Goal: Obtain resource: Obtain resource

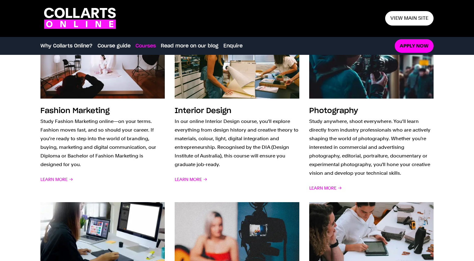
scroll to position [449, 0]
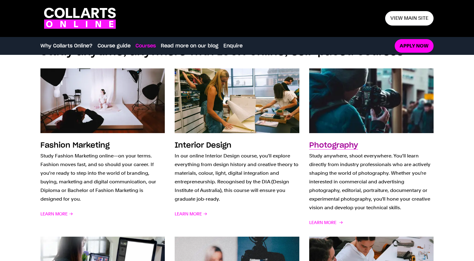
click at [341, 143] on h3 "Photography" at bounding box center [333, 145] width 49 height 7
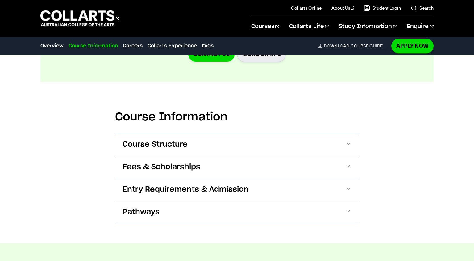
scroll to position [705, 0]
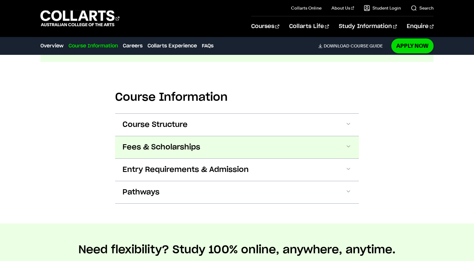
click at [350, 146] on span at bounding box center [348, 147] width 6 height 8
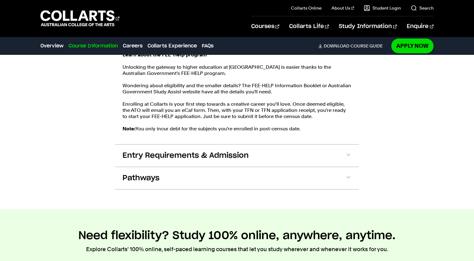
scroll to position [895, 0]
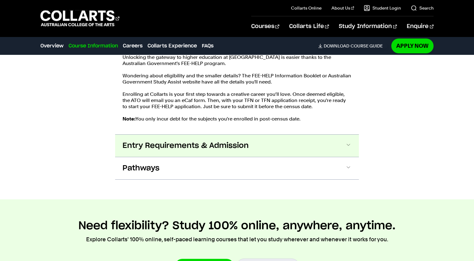
click at [348, 146] on span at bounding box center [348, 146] width 6 height 8
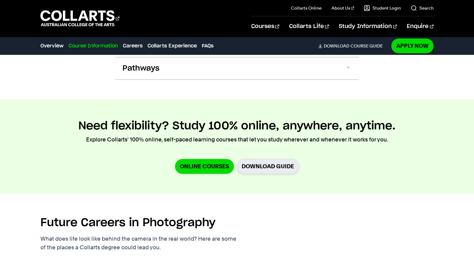
scroll to position [1171, 0]
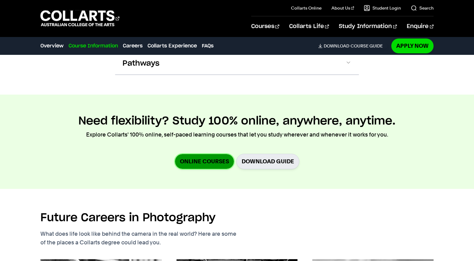
click at [197, 154] on link "Online Courses" at bounding box center [204, 161] width 59 height 14
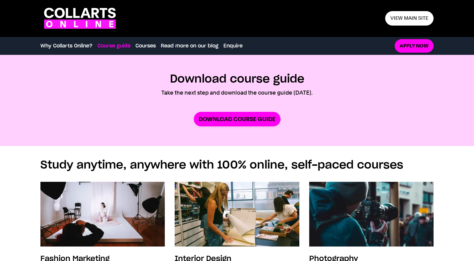
scroll to position [345, 0]
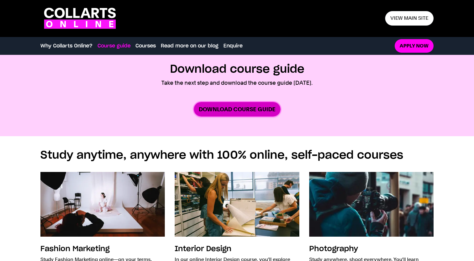
click at [238, 108] on link "Download Course Guide" at bounding box center [237, 109] width 87 height 14
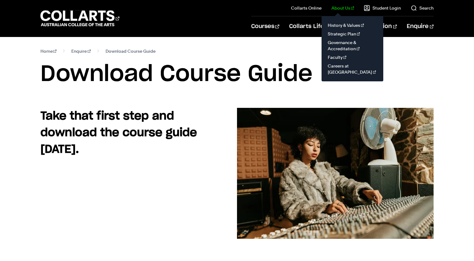
click at [343, 7] on link "About Us" at bounding box center [342, 8] width 23 height 6
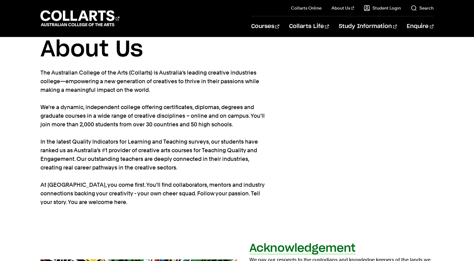
scroll to position [20, 0]
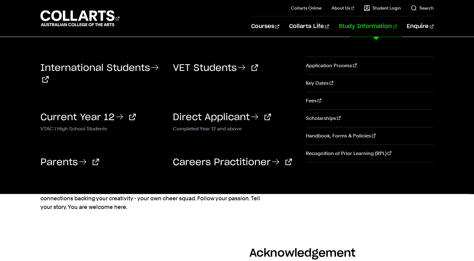
click at [375, 24] on link "Study Information" at bounding box center [367, 26] width 58 height 20
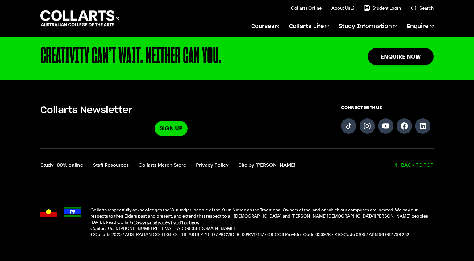
scroll to position [327, 0]
